Goal: Transaction & Acquisition: Book appointment/travel/reservation

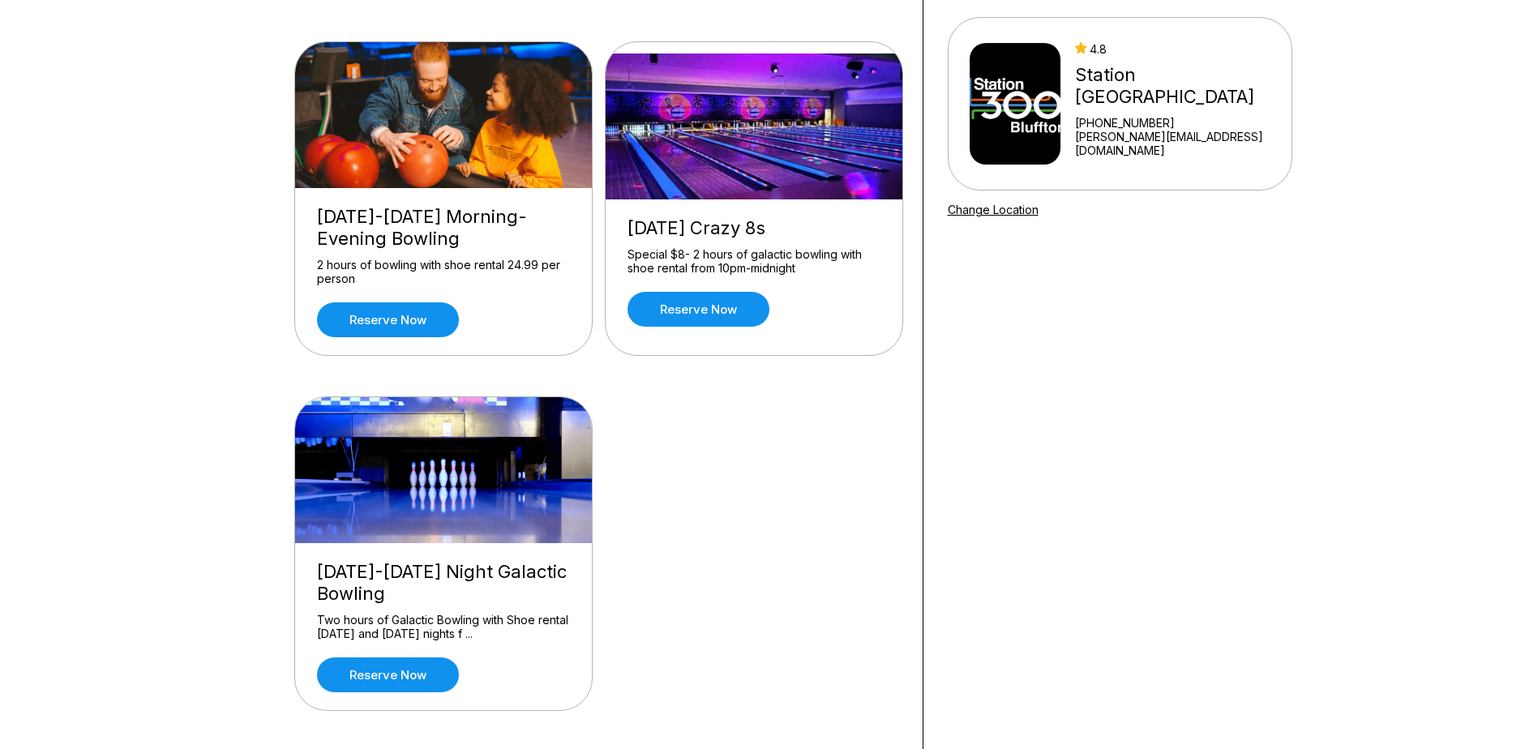
scroll to position [162, 0]
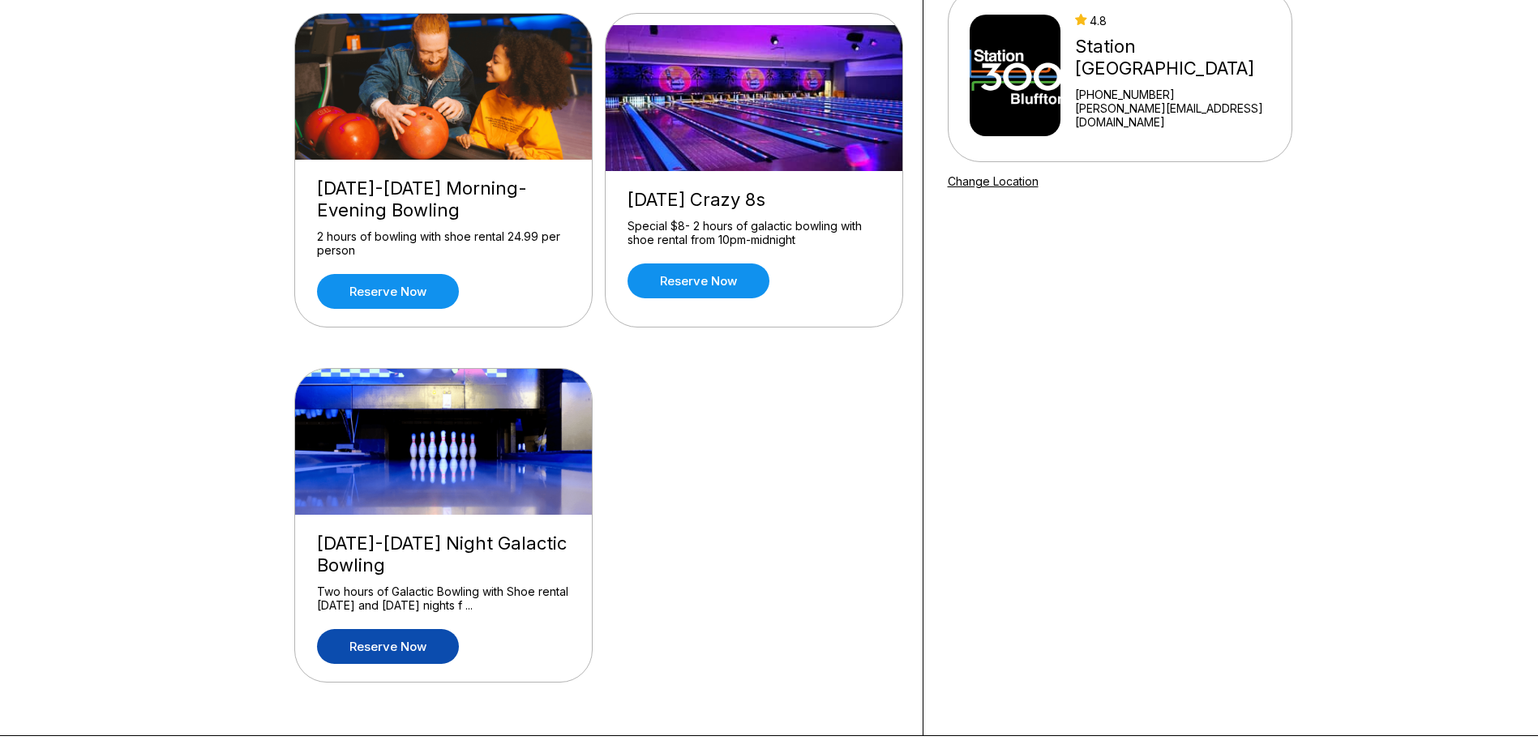
click at [397, 639] on link "Reserve now" at bounding box center [388, 646] width 142 height 35
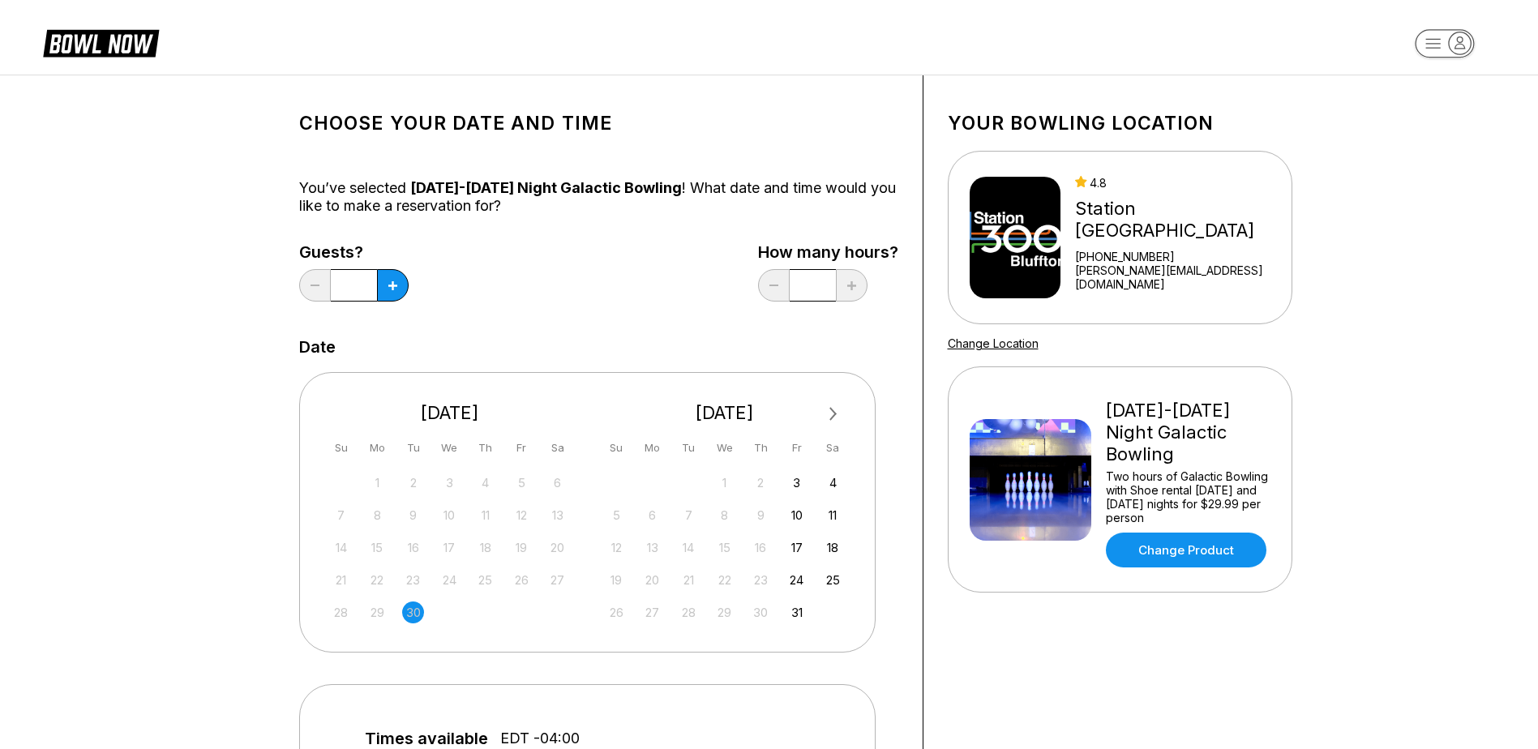
scroll to position [243, 0]
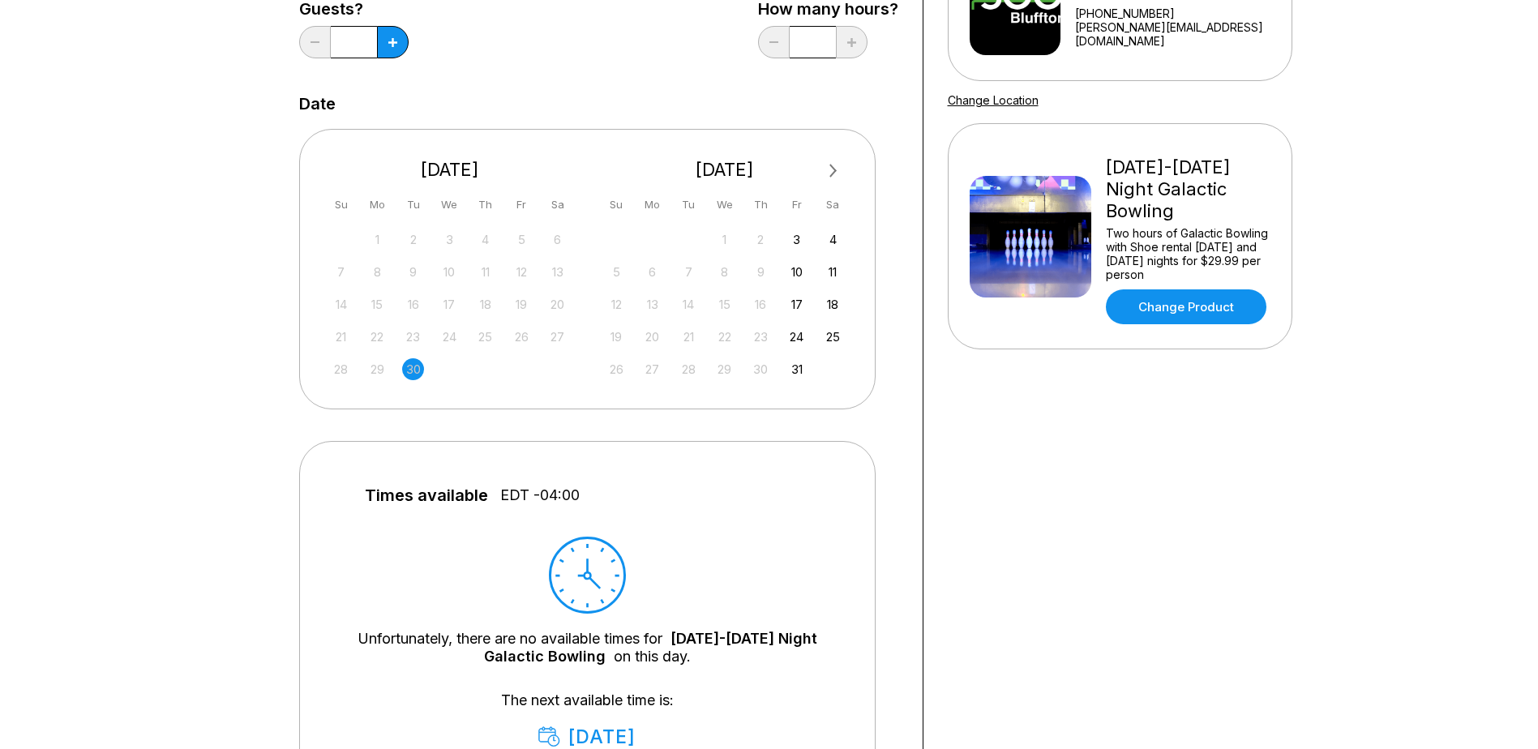
click at [791, 238] on div "3" at bounding box center [797, 240] width 22 height 22
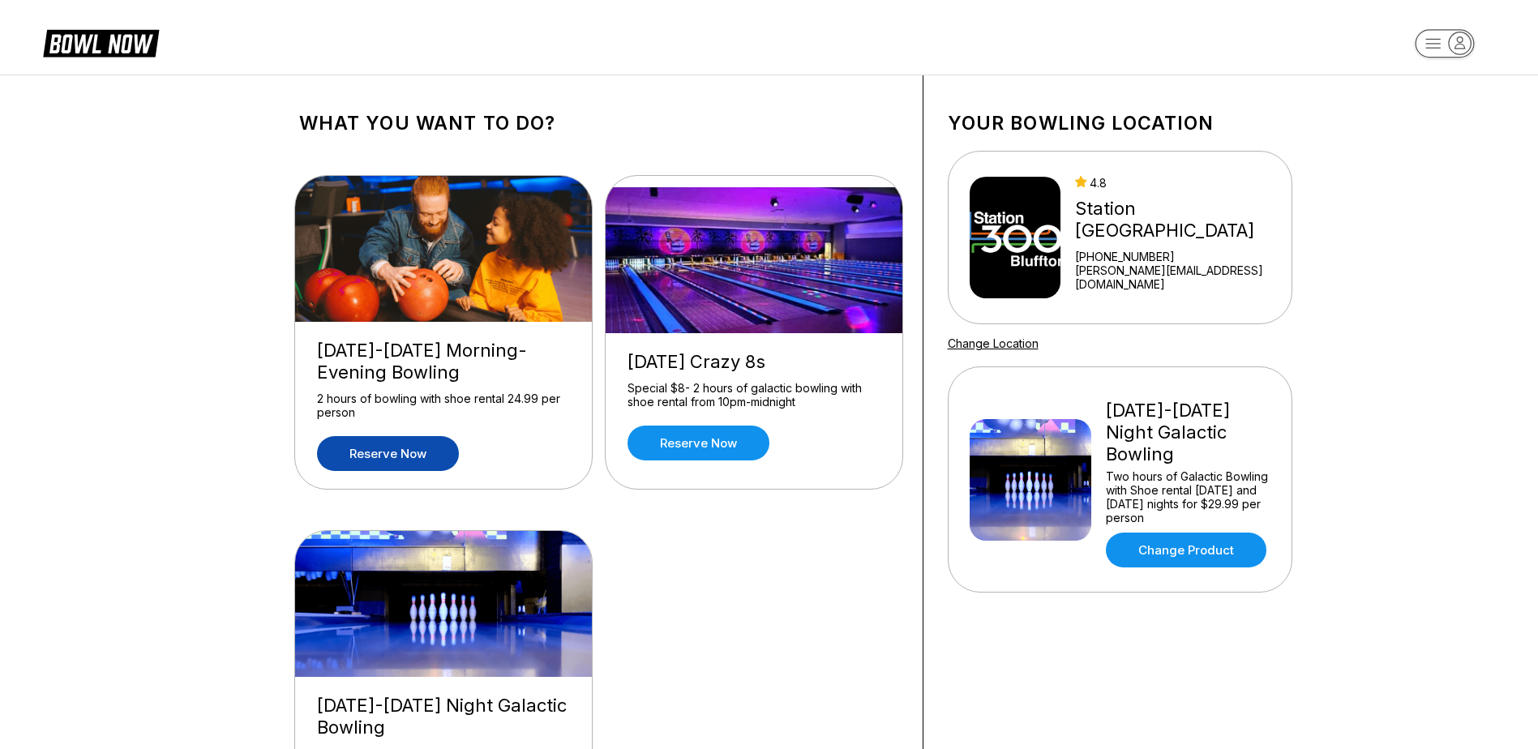
click at [375, 458] on link "Reserve now" at bounding box center [388, 453] width 142 height 35
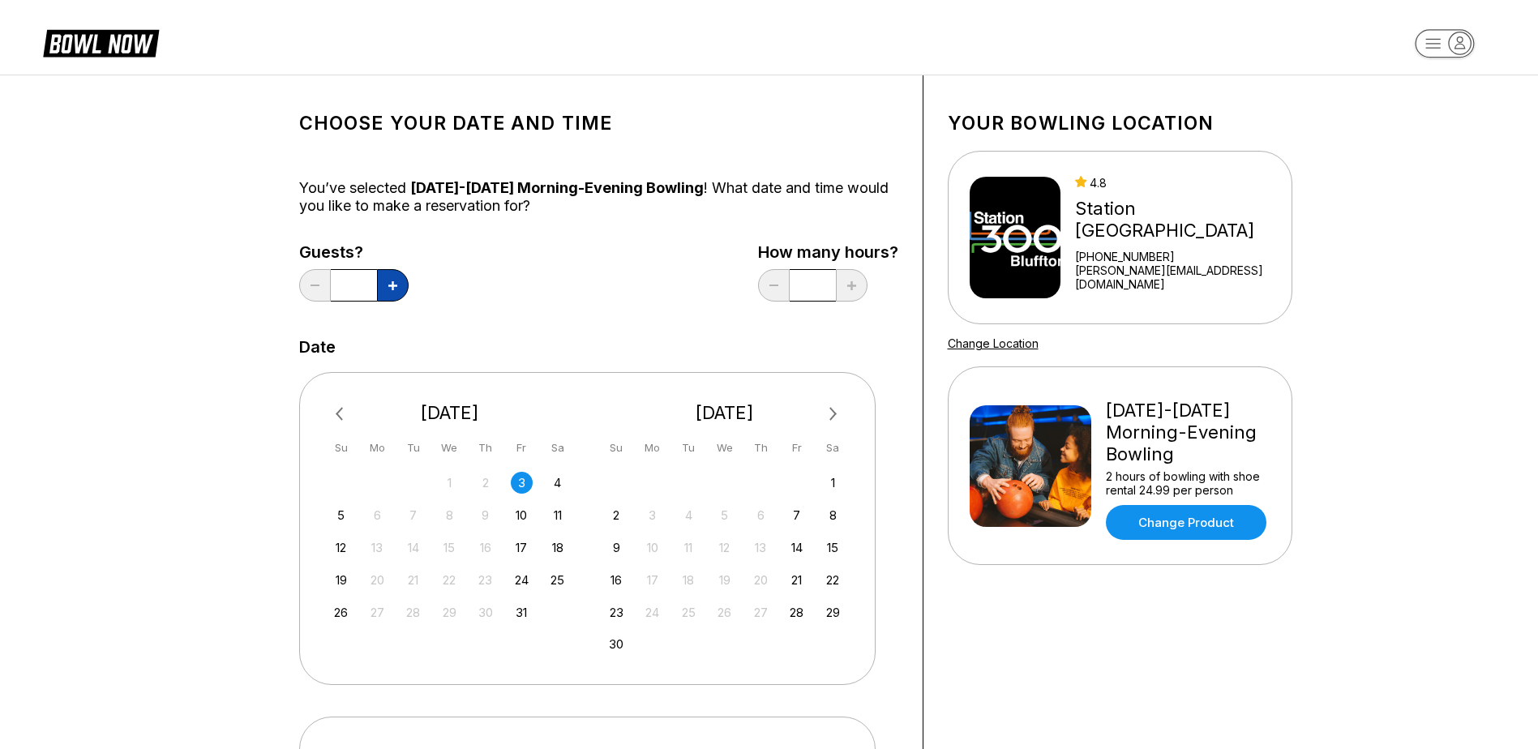
click at [394, 279] on button at bounding box center [393, 285] width 32 height 32
click at [388, 283] on icon at bounding box center [392, 285] width 9 height 9
click at [388, 284] on icon at bounding box center [392, 285] width 9 height 9
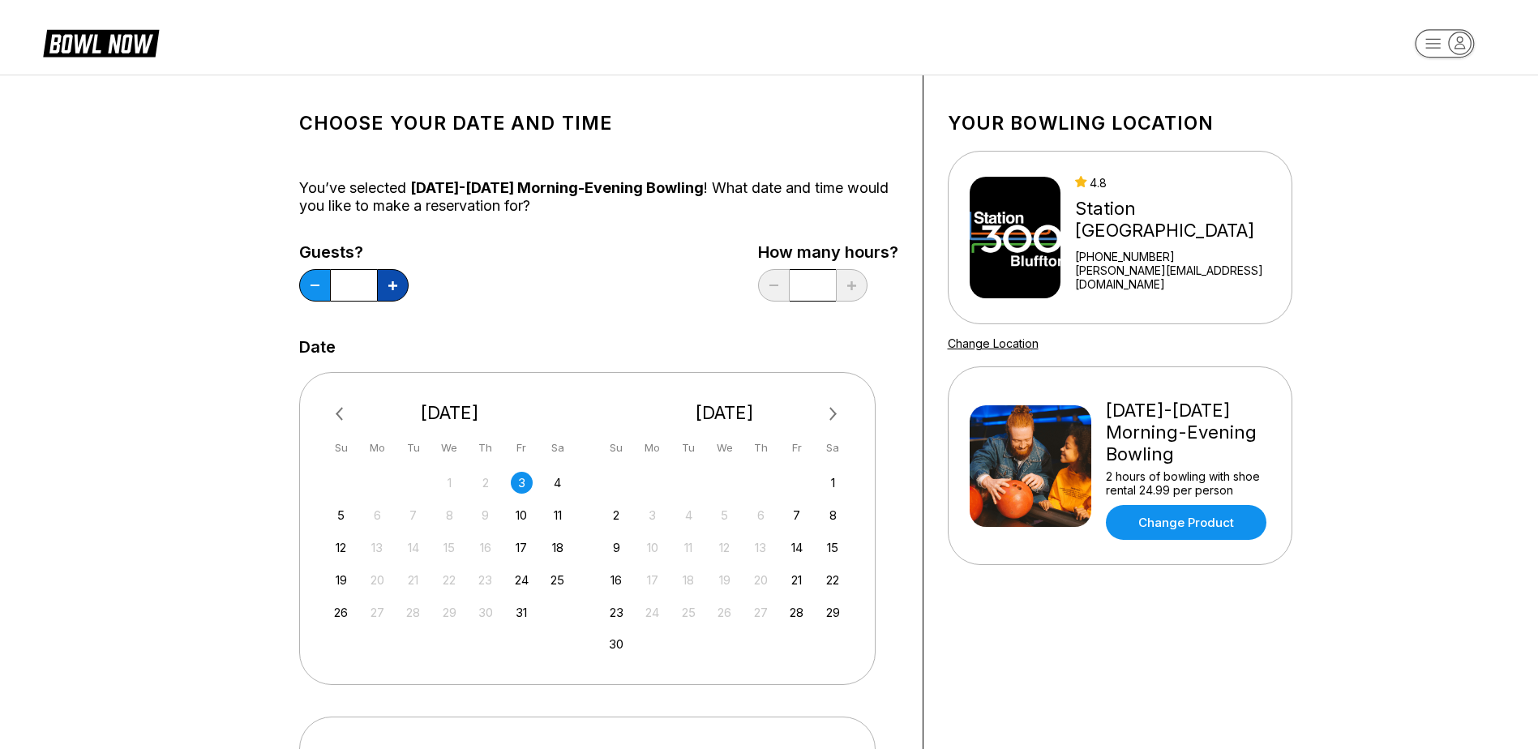
click at [388, 284] on icon at bounding box center [392, 285] width 9 height 9
type input "*"
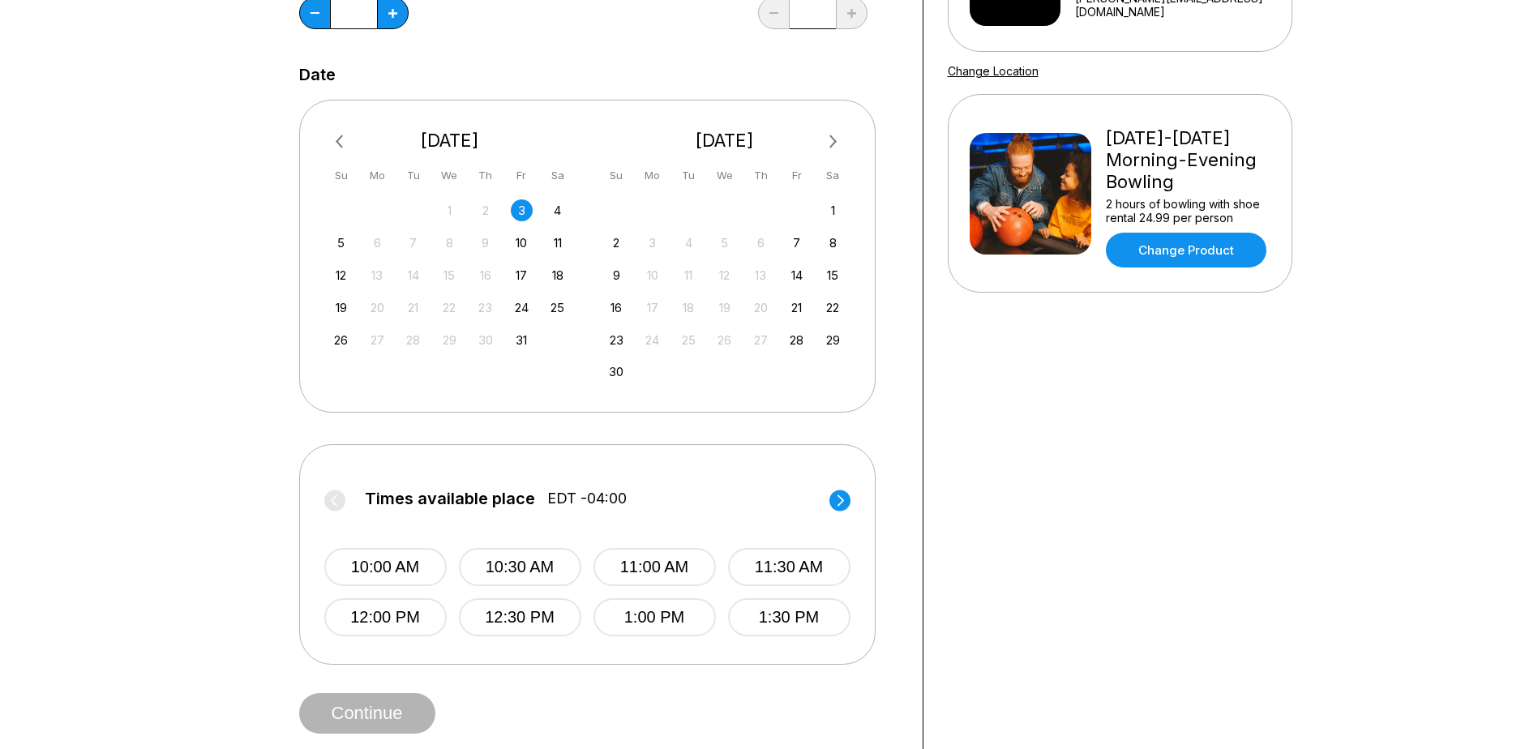
scroll to position [324, 0]
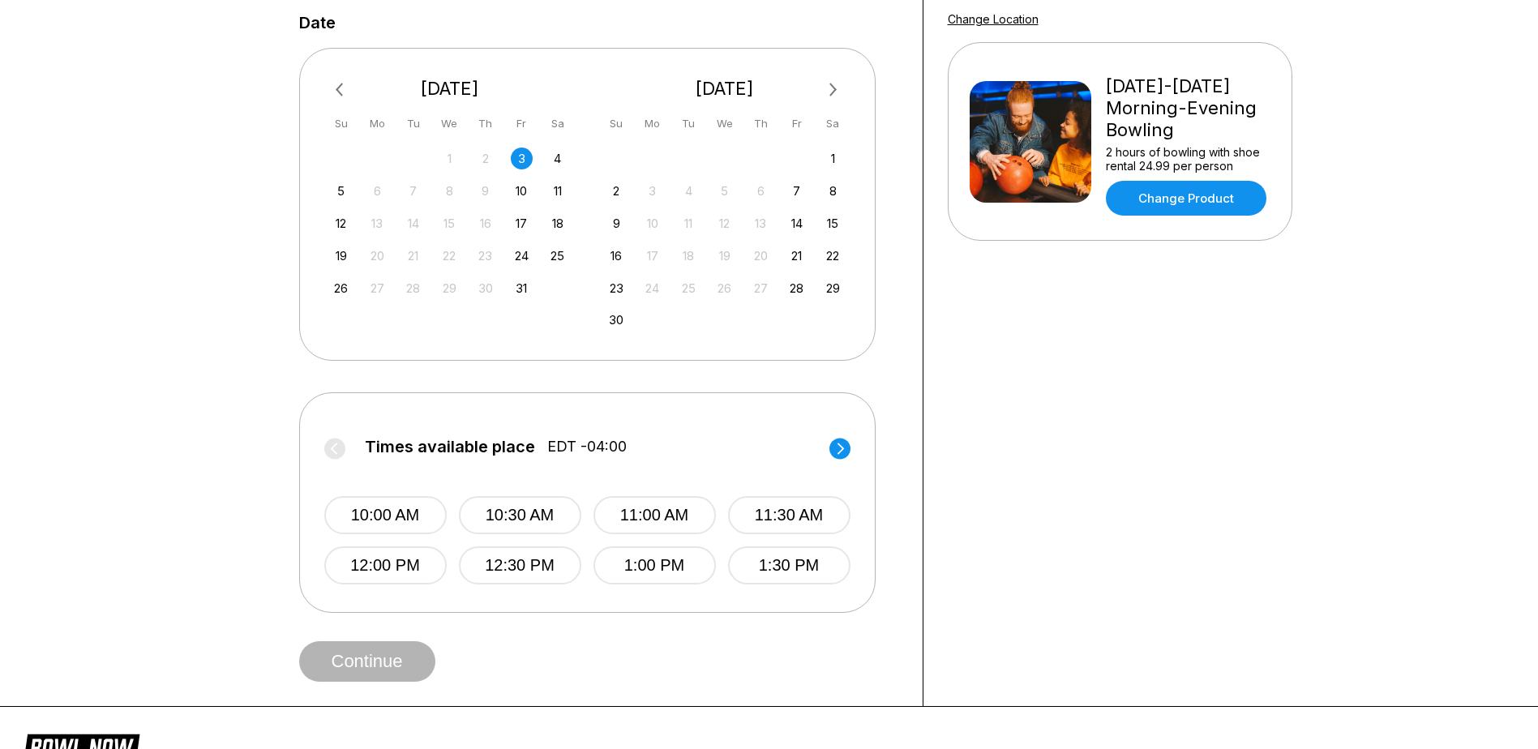
click at [846, 438] on icon at bounding box center [839, 449] width 21 height 22
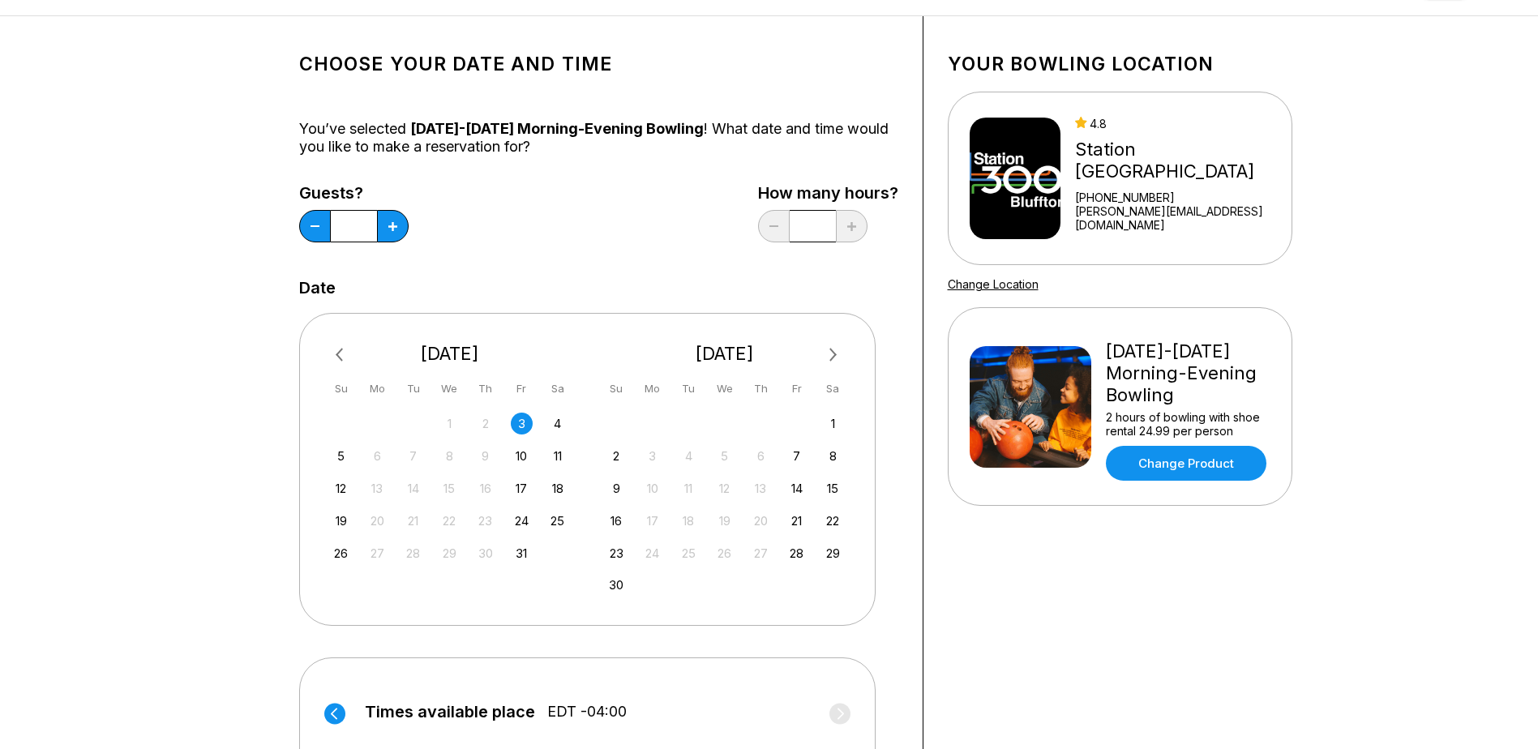
scroll to position [0, 0]
